Goal: Find specific page/section: Find specific page/section

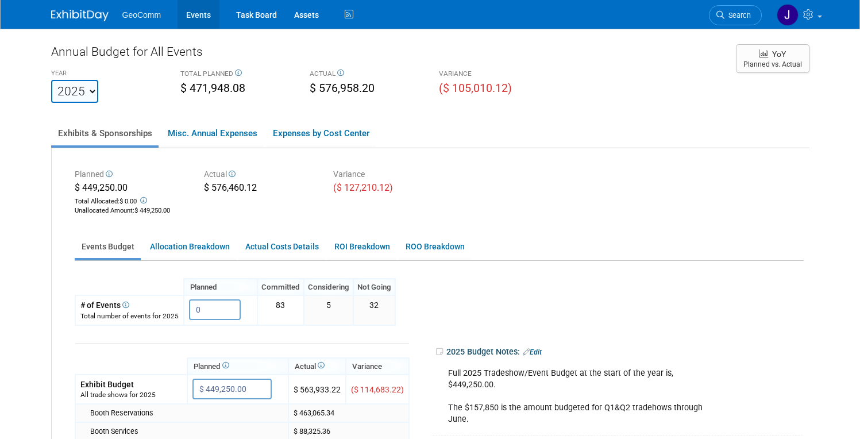
click at [188, 14] on link "Events" at bounding box center [199, 14] width 42 height 29
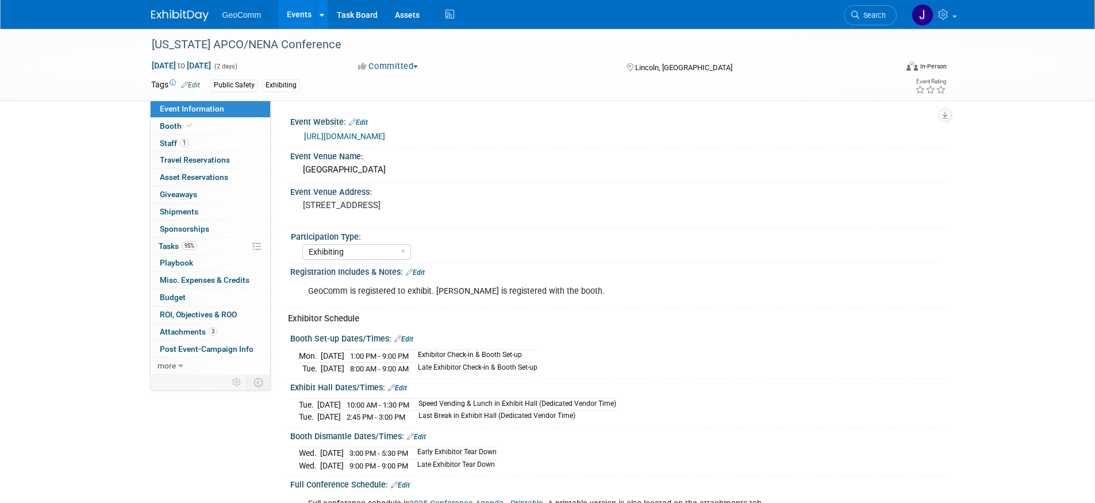
select select "Exhibiting"
select select "Yes"
select select "No"
select select "Yes"
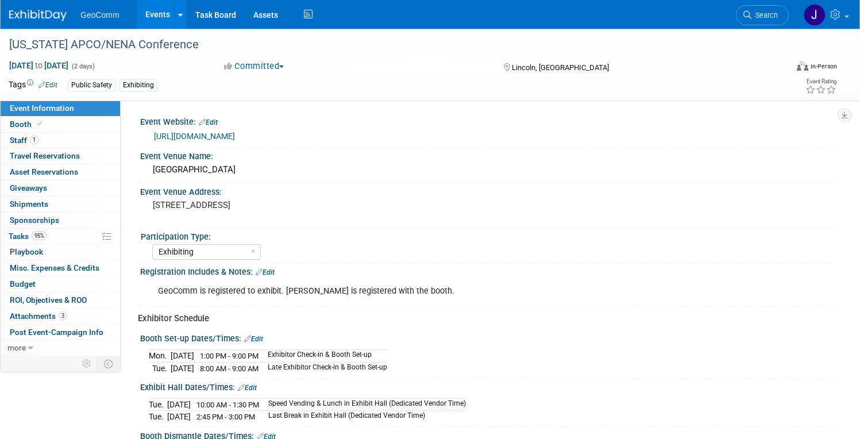
click at [235, 134] on link "https://www.neapconena.org/annualconference" at bounding box center [194, 136] width 81 height 9
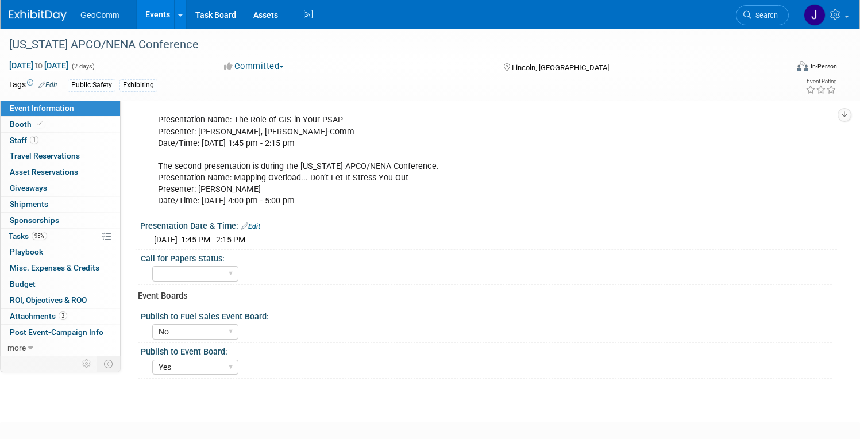
scroll to position [635, 0]
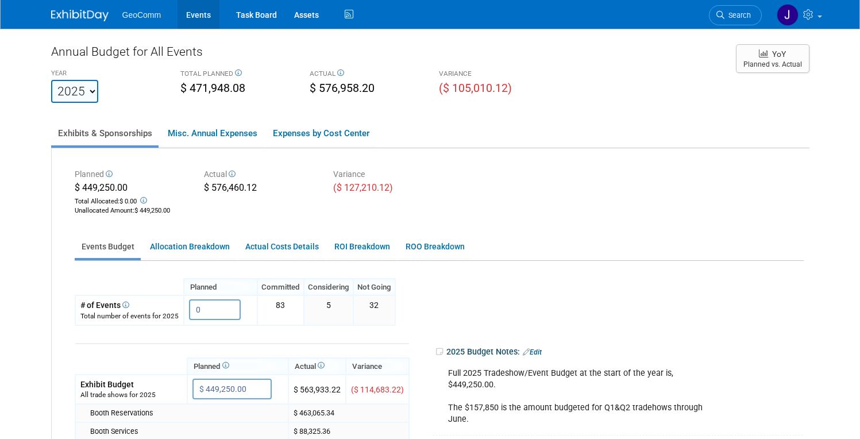
click at [196, 16] on link "Events" at bounding box center [199, 14] width 42 height 29
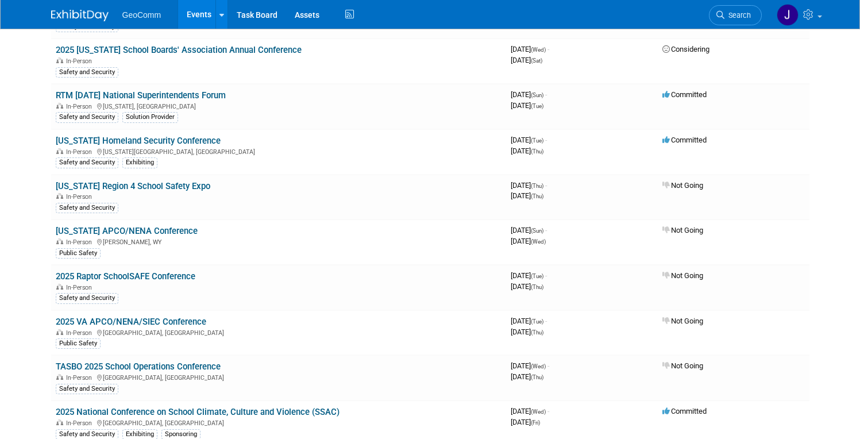
scroll to position [672, 0]
